Goal: Find specific page/section: Find specific page/section

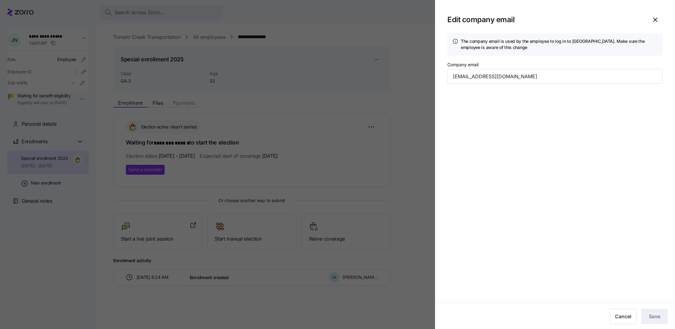
click at [260, 68] on div at bounding box center [337, 164] width 675 height 329
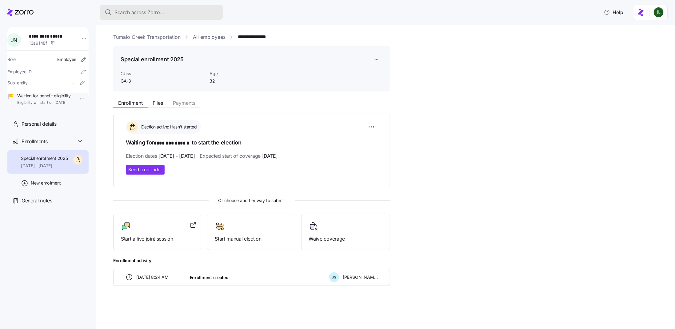
click at [168, 12] on div "Search across Zorro..." at bounding box center [161, 13] width 113 height 8
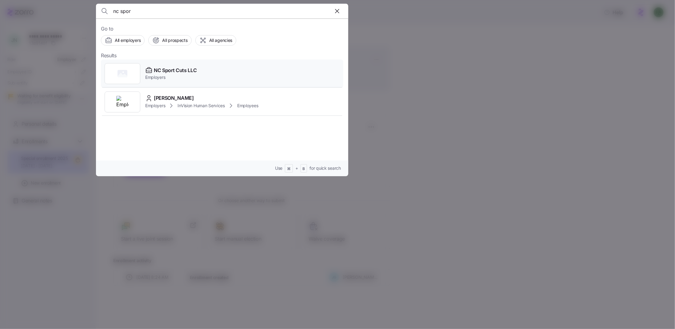
type input "nc spor"
click at [185, 69] on span "NC Sport Cuts LLC" at bounding box center [175, 70] width 43 height 8
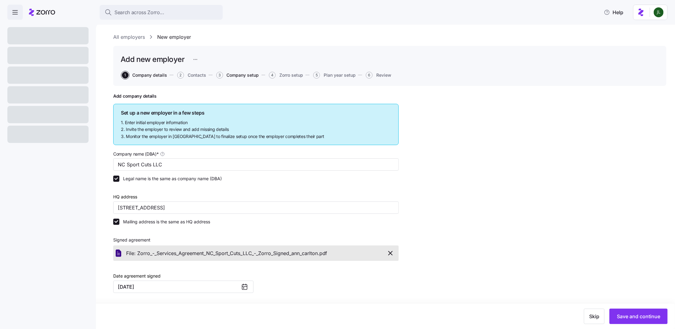
click at [236, 76] on span "Company setup" at bounding box center [243, 75] width 32 height 4
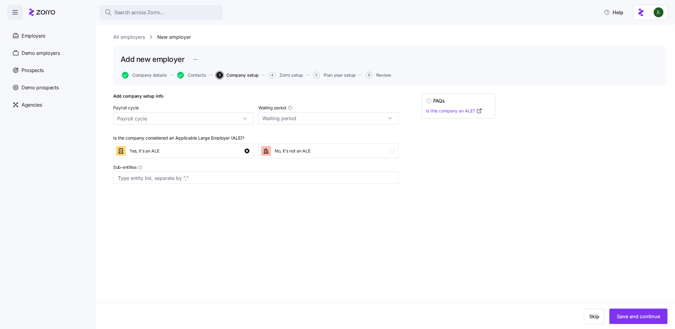
click at [294, 70] on div "Add new employer Company details Contacts 3 Company setup 4 Zorro setup 5 Plan …" at bounding box center [389, 66] width 553 height 40
click at [296, 75] on span "Zorro setup" at bounding box center [291, 75] width 24 height 4
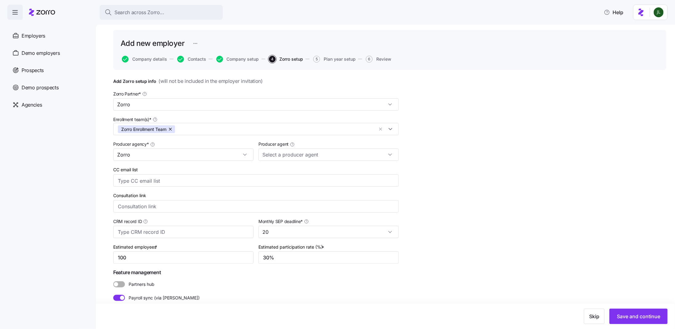
scroll to position [27, 0]
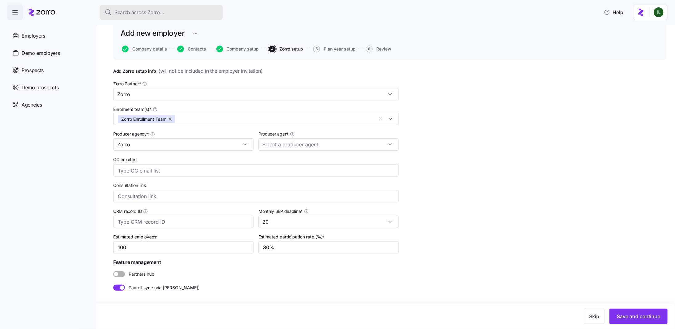
click at [165, 14] on div "Search across Zorro..." at bounding box center [161, 13] width 113 height 8
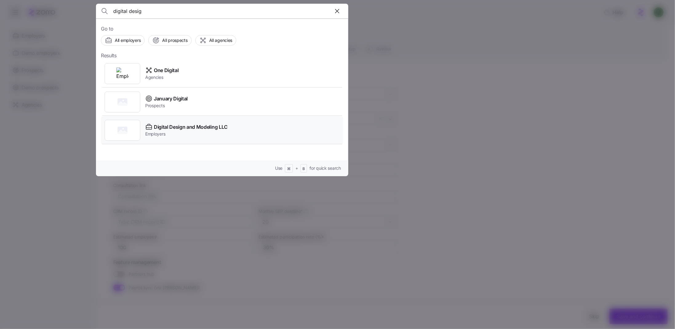
type input "digital desig"
click at [182, 121] on div "Digital Design and Modeling LLC Employers" at bounding box center [222, 130] width 242 height 28
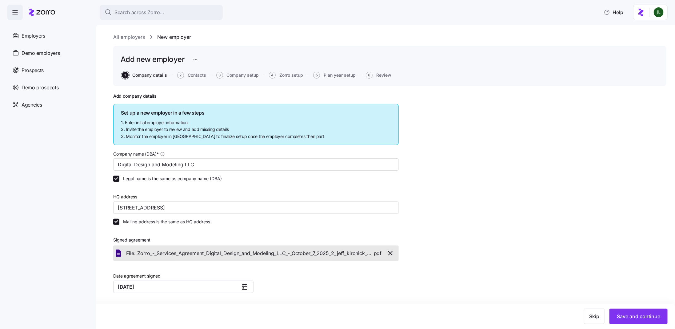
click at [295, 78] on button "4 Zorro setup" at bounding box center [286, 75] width 34 height 7
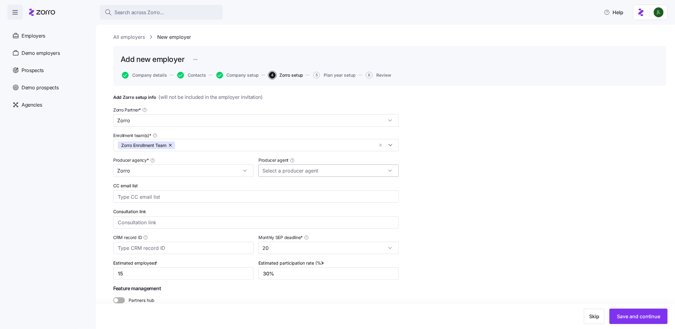
scroll to position [27, 0]
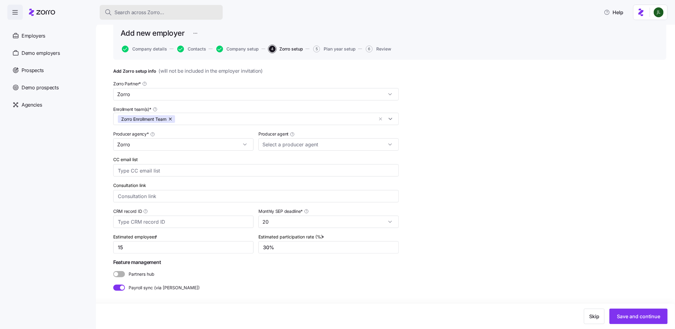
click at [166, 12] on div "Search across Zorro..." at bounding box center [161, 13] width 113 height 8
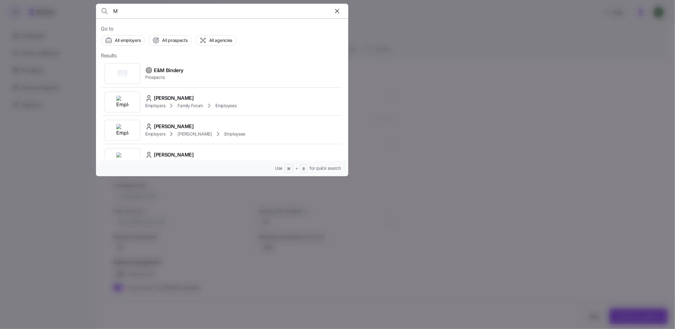
type input "M"
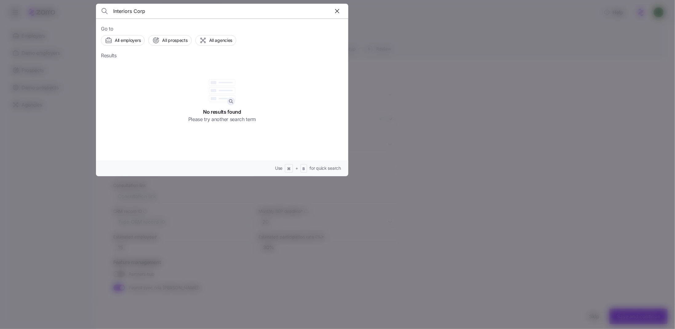
drag, startPoint x: 168, startPoint y: 14, endPoint x: 72, endPoint y: 7, distance: 96.2
click at [72, 325] on div "Interiors Corp Go to All employers All prospects All agencies Results No result…" at bounding box center [337, 325] width 675 height 0
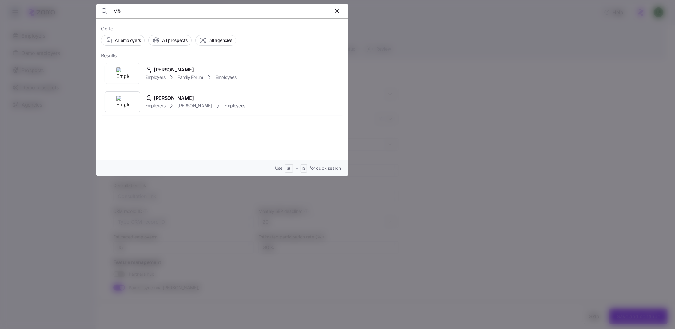
type input "M"
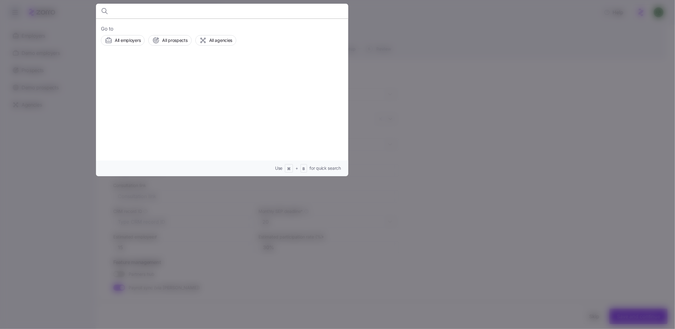
type input "&"
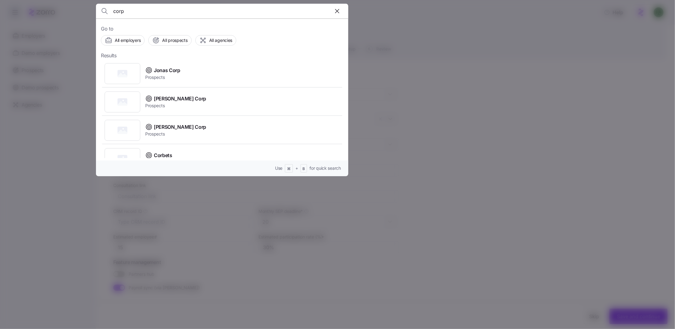
drag, startPoint x: 196, startPoint y: 9, endPoint x: 78, endPoint y: 9, distance: 117.5
click at [78, 325] on div "corp Go to All employers All prospects All agencies Results Jonas Corp Prospect…" at bounding box center [337, 325] width 675 height 0
type input "corp"
click at [54, 181] on div at bounding box center [337, 164] width 675 height 329
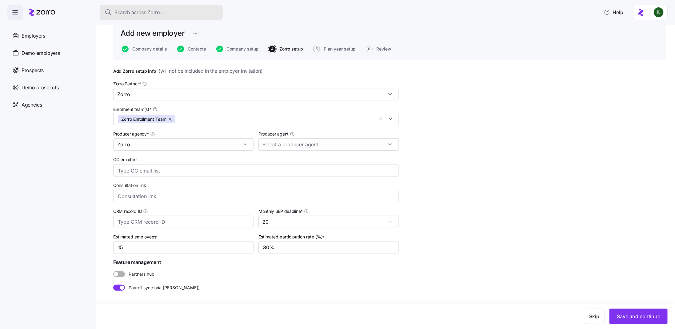
click at [163, 5] on button "Search across Zorro..." at bounding box center [161, 12] width 123 height 15
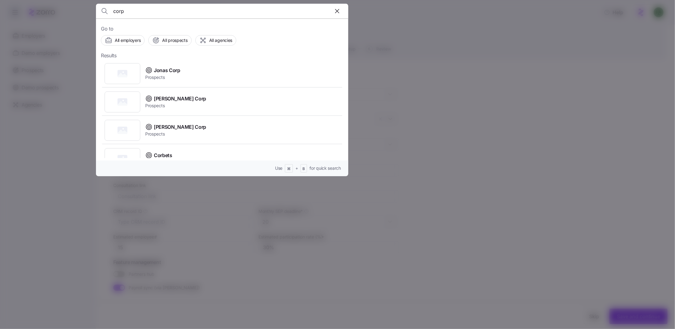
drag, startPoint x: 151, startPoint y: 14, endPoint x: 115, endPoint y: 13, distance: 35.4
click at [115, 13] on input "corp" at bounding box center [192, 11] width 158 height 15
type input "c"
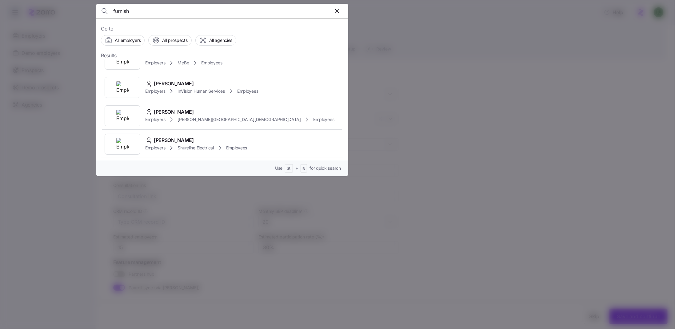
scroll to position [0, 0]
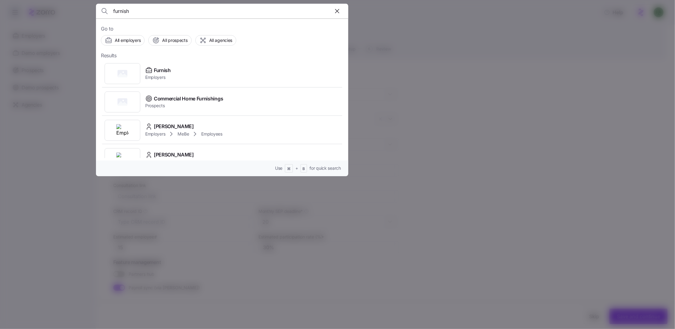
drag, startPoint x: 134, startPoint y: 11, endPoint x: 63, endPoint y: 5, distance: 70.7
click at [63, 325] on div "furnish Go to All employers All prospects All agencies Results Furnish Employer…" at bounding box center [337, 325] width 675 height 0
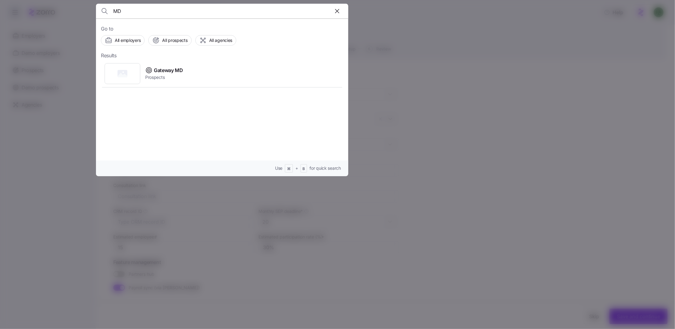
type input "MD"
click at [429, 76] on div at bounding box center [337, 164] width 675 height 329
